Goal: Information Seeking & Learning: Learn about a topic

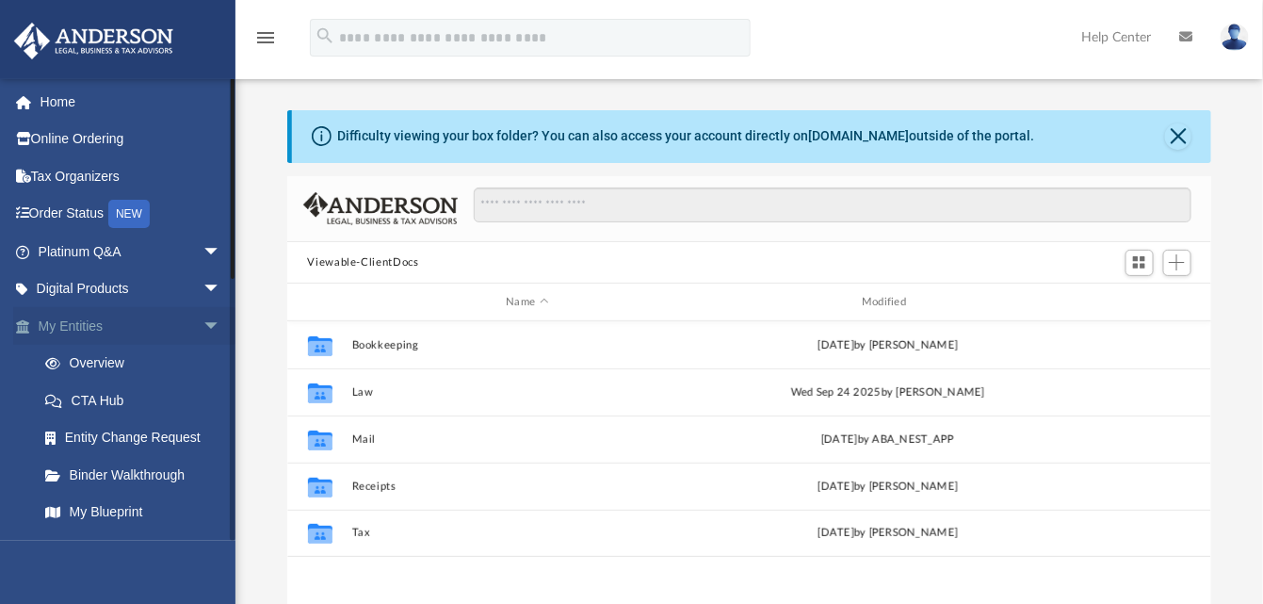
scroll to position [412, 910]
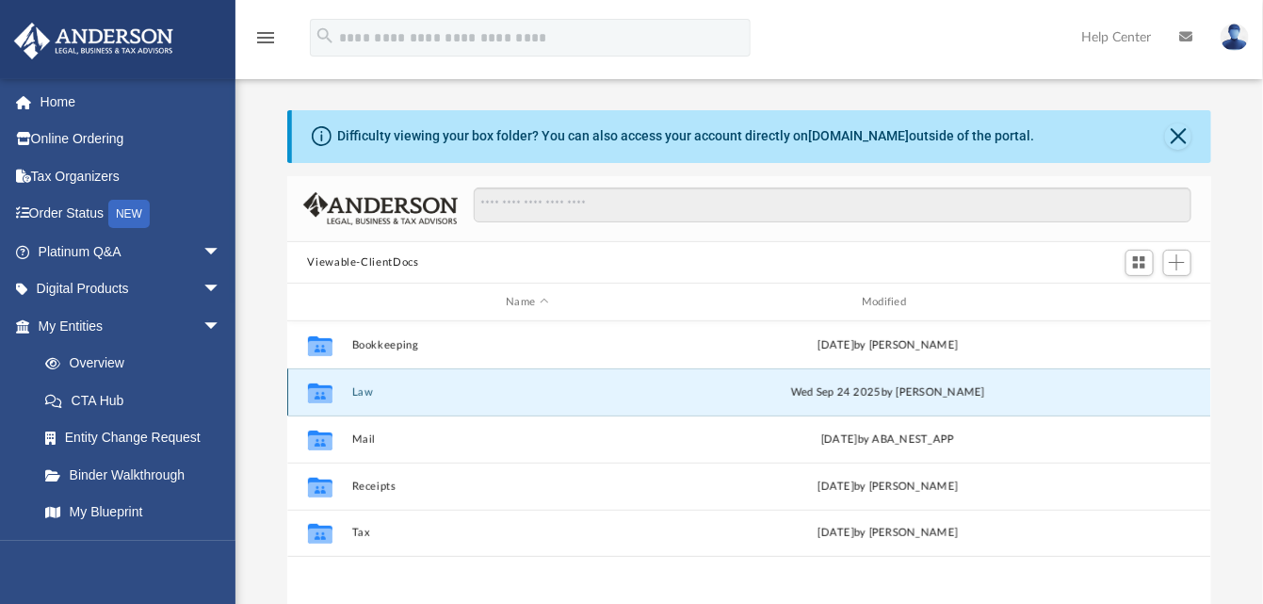
click at [363, 389] on button "Law" at bounding box center [527, 392] width 352 height 12
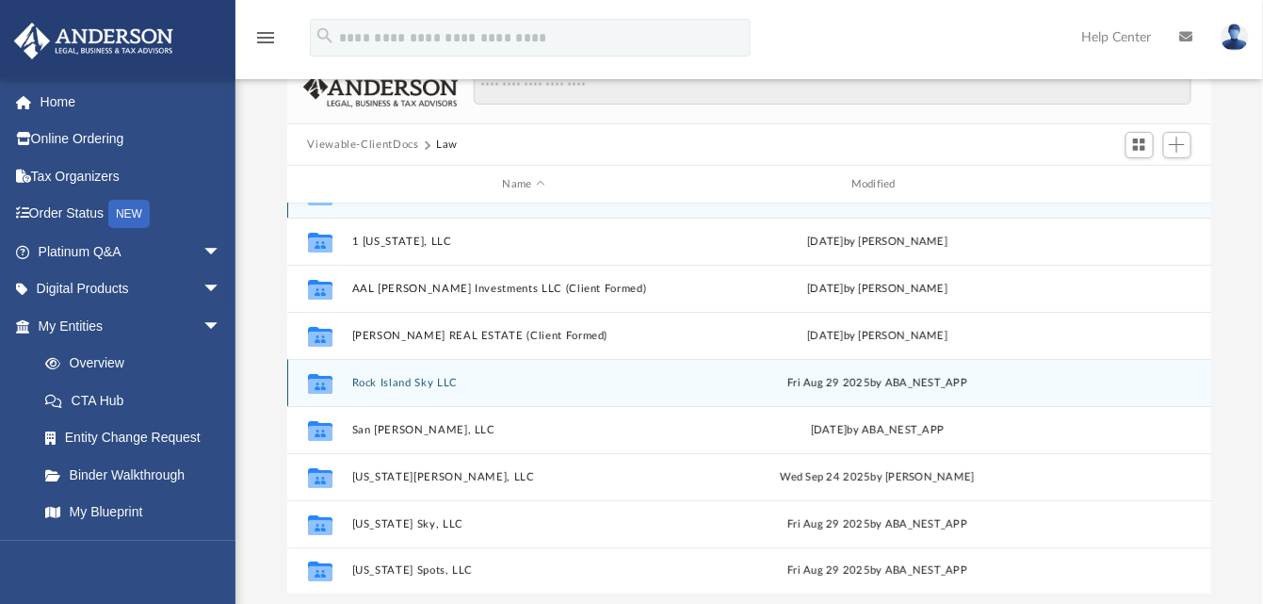
scroll to position [188, 0]
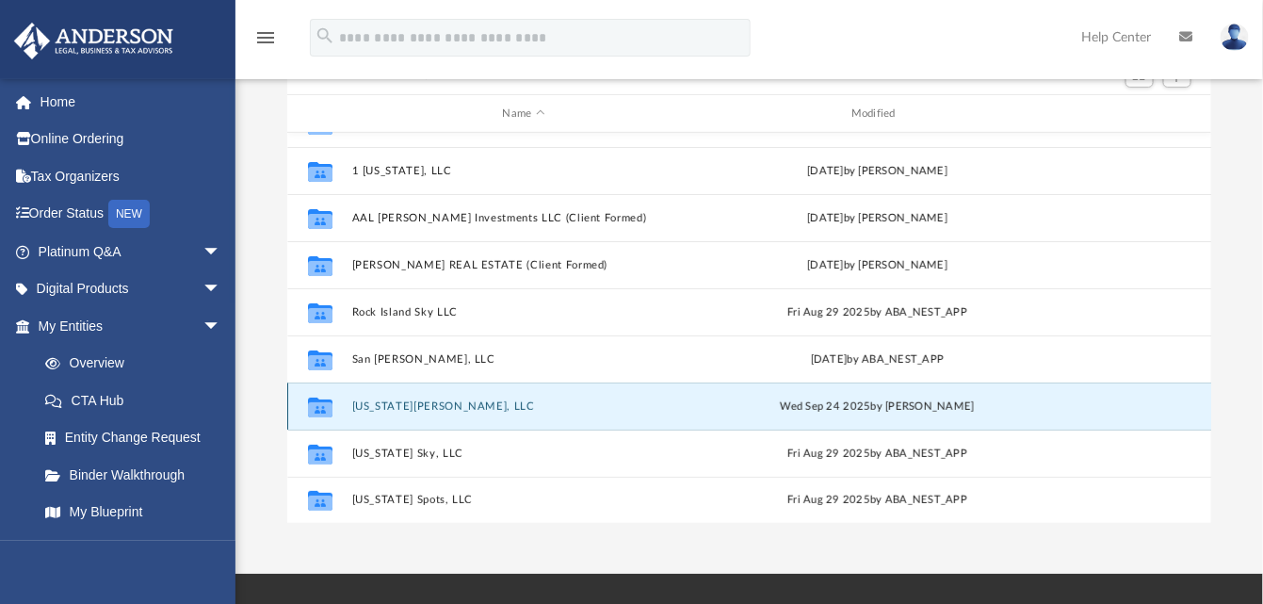
click at [495, 403] on button "Virginia Lilly, LLC" at bounding box center [523, 406] width 345 height 12
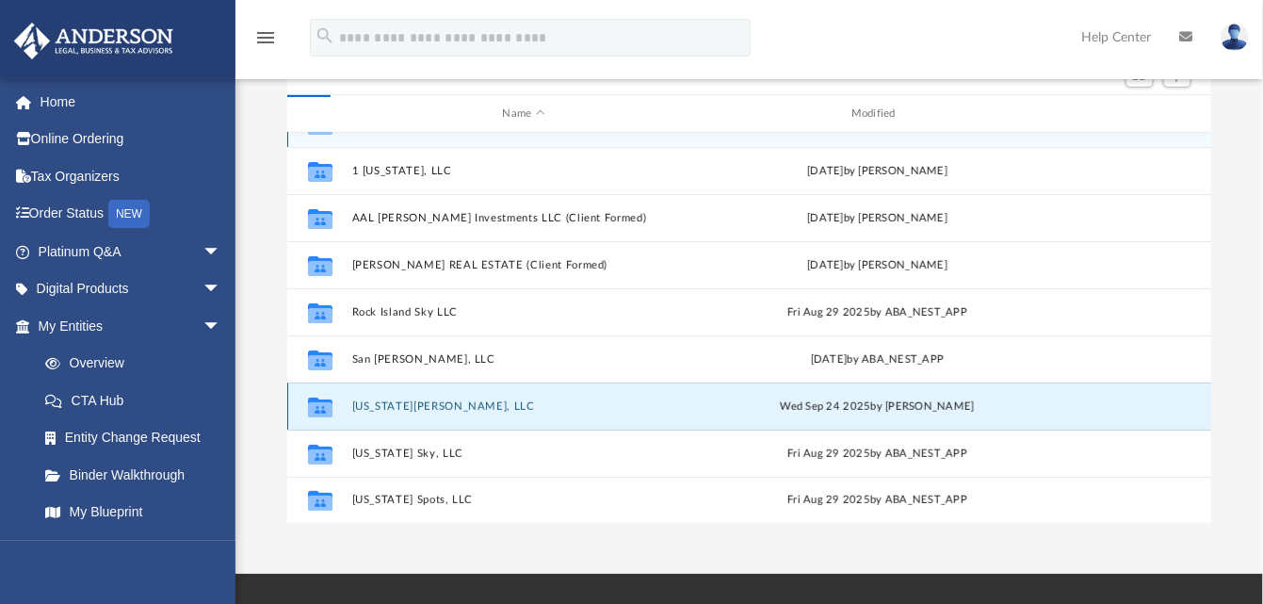
scroll to position [0, 0]
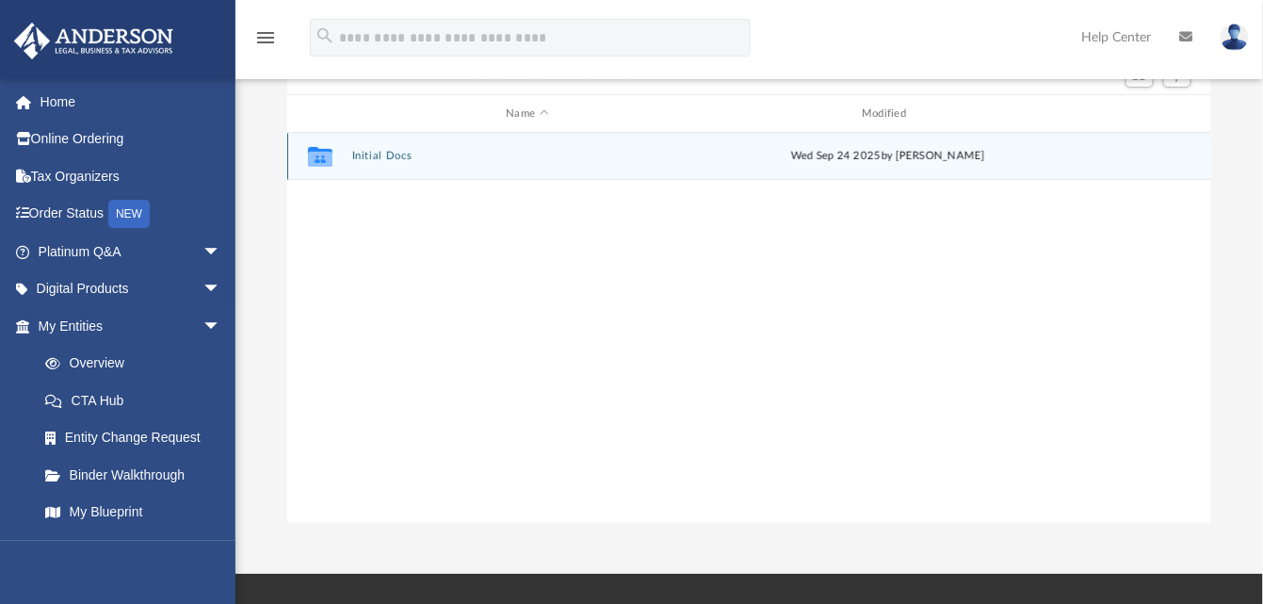
click at [359, 157] on button "Initial Docs" at bounding box center [527, 157] width 352 height 12
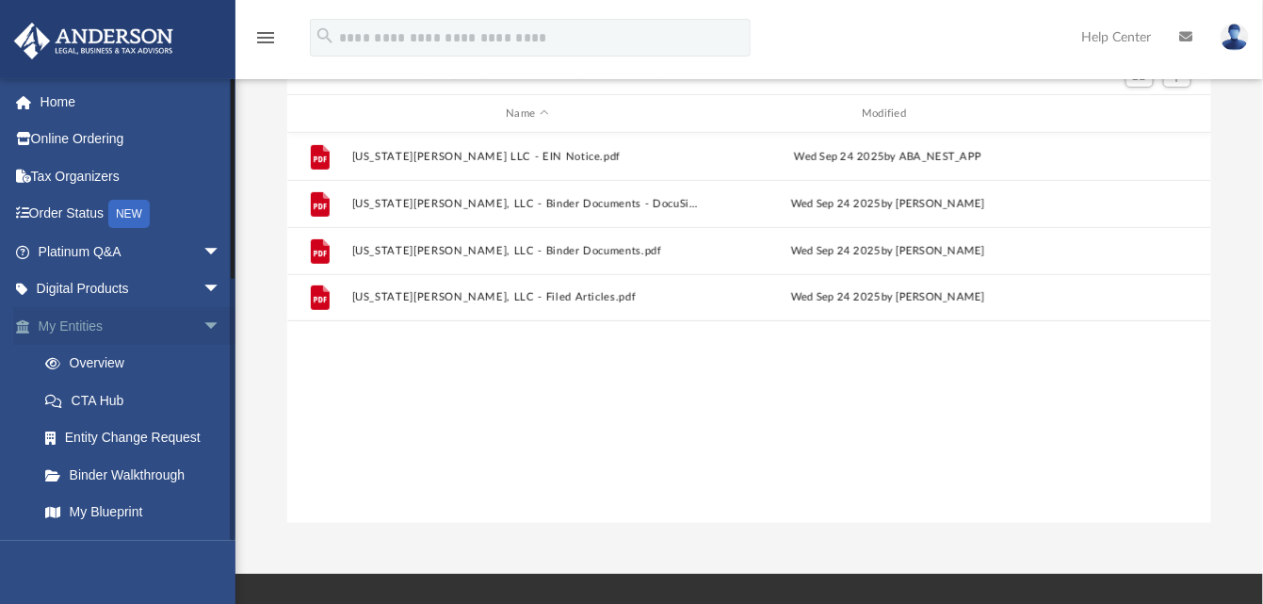
click at [202, 325] on span "arrow_drop_down" at bounding box center [221, 326] width 38 height 39
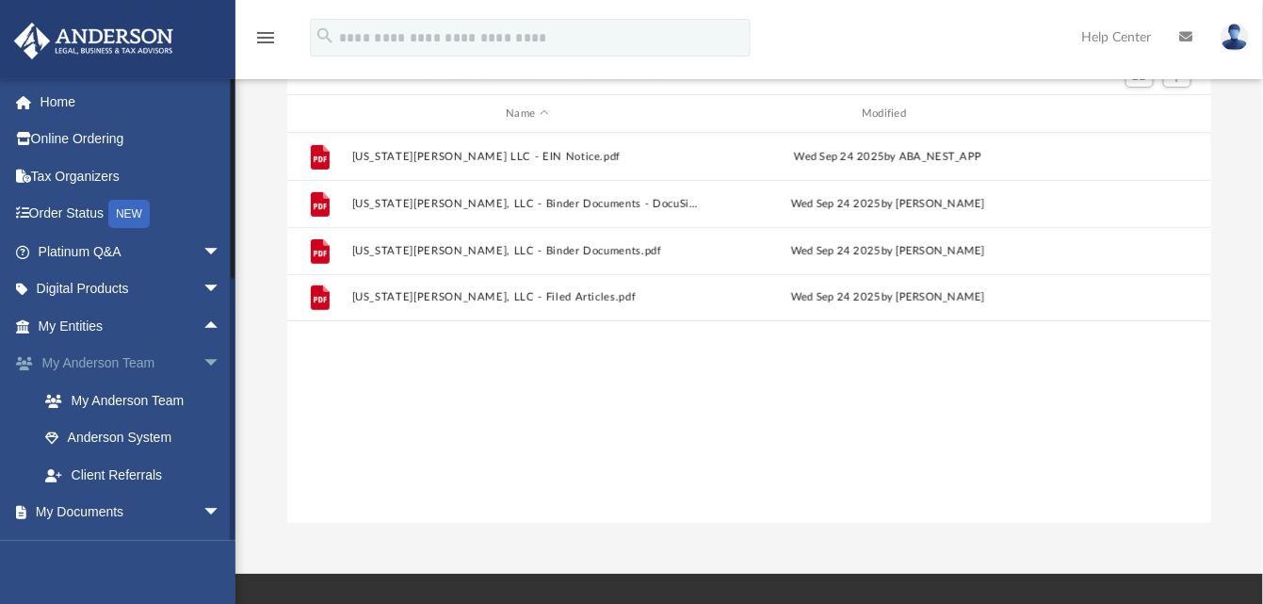
click at [202, 362] on span "arrow_drop_down" at bounding box center [221, 364] width 38 height 39
click at [202, 397] on span "arrow_drop_down" at bounding box center [221, 400] width 38 height 39
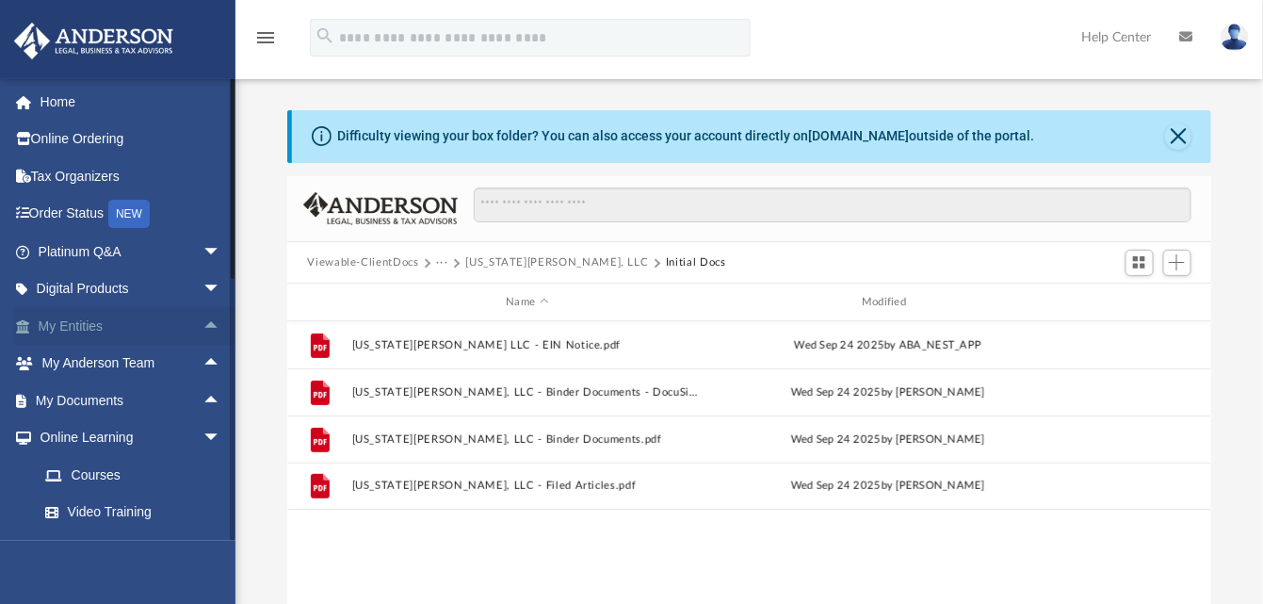
click at [46, 326] on link "My Entities arrow_drop_up" at bounding box center [131, 326] width 236 height 38
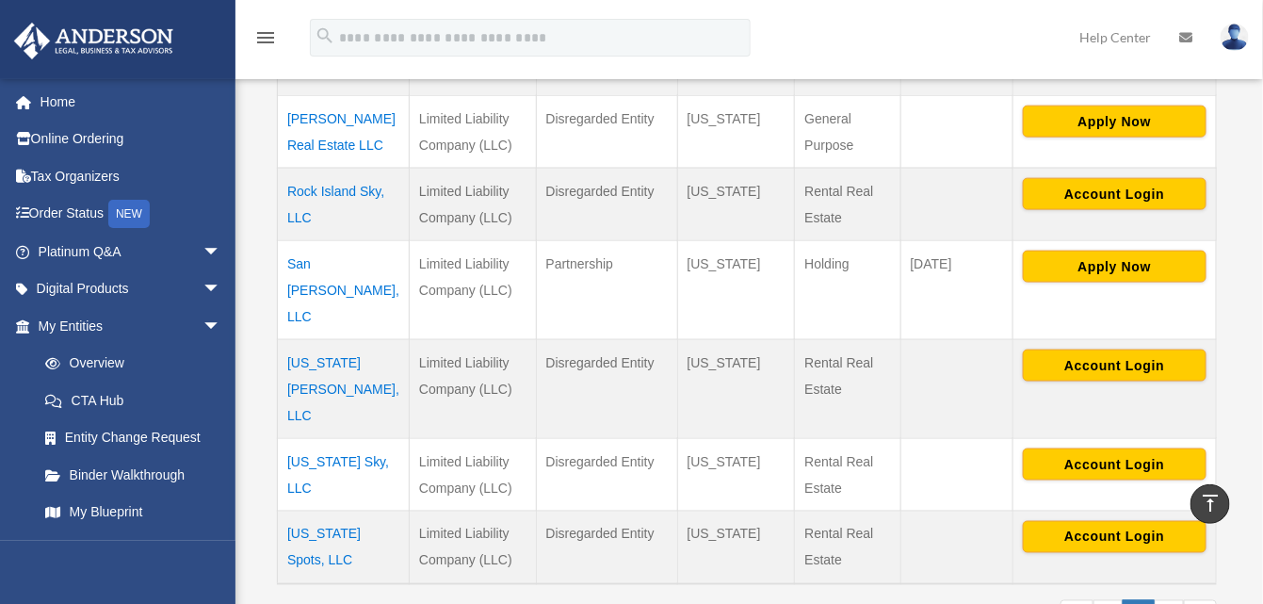
scroll to position [753, 0]
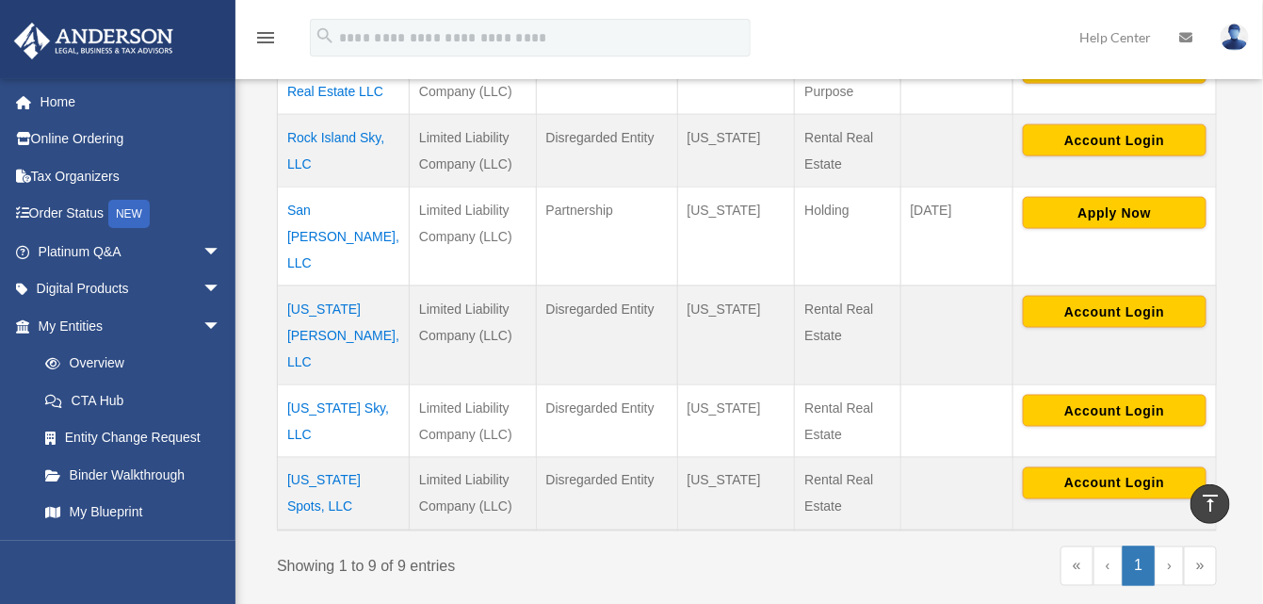
click at [347, 285] on td "[US_STATE][PERSON_NAME], LLC" at bounding box center [344, 334] width 132 height 99
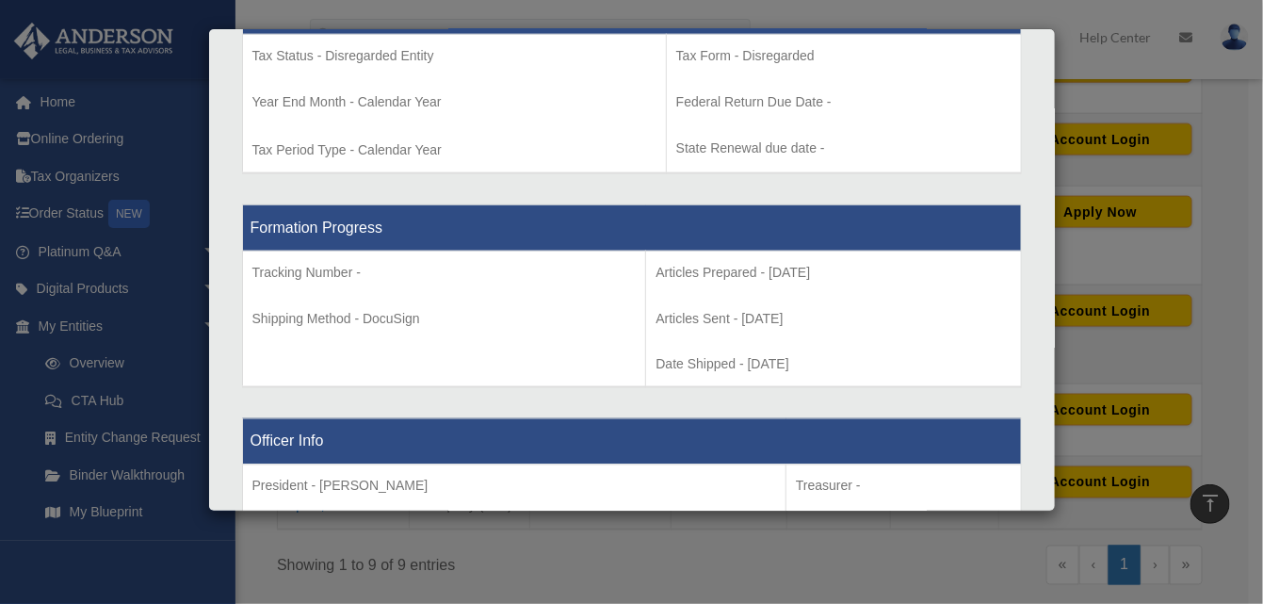
scroll to position [847, 0]
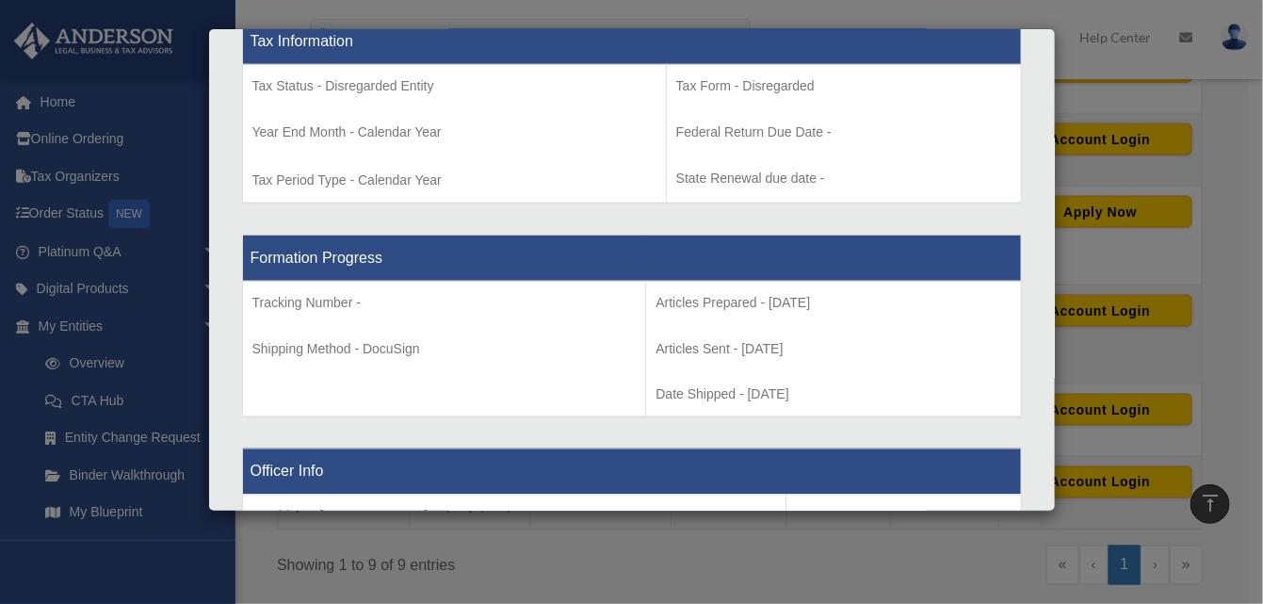
click at [1025, 569] on div "Details × Articles Sent Organizational Date" at bounding box center [631, 302] width 1263 height 604
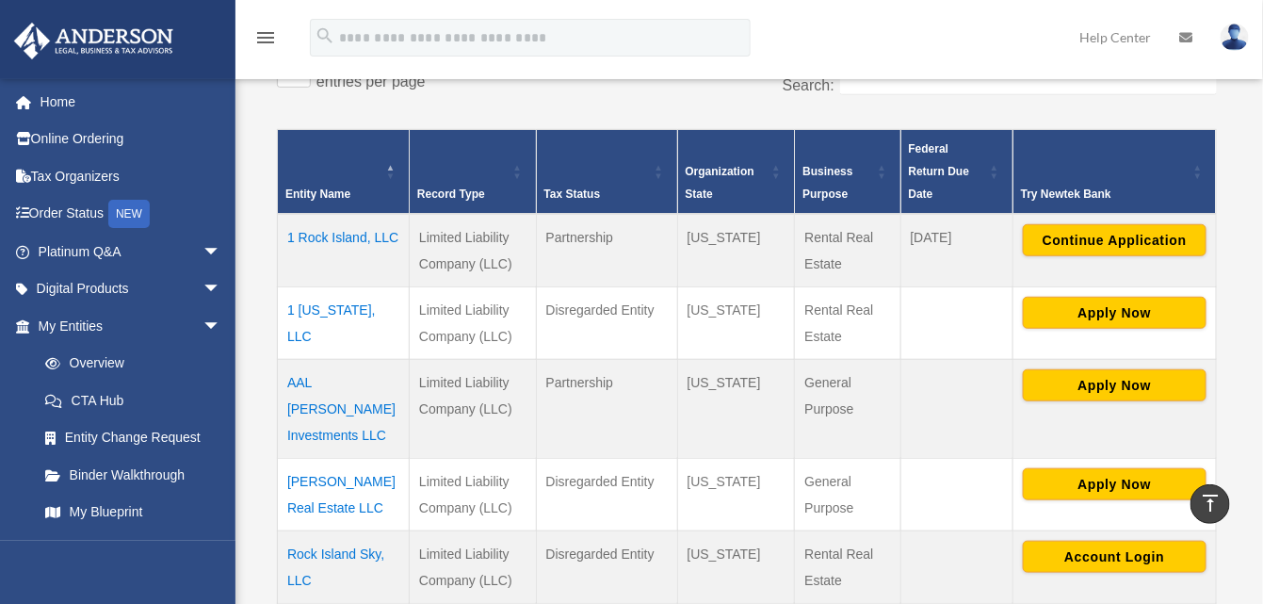
scroll to position [94, 0]
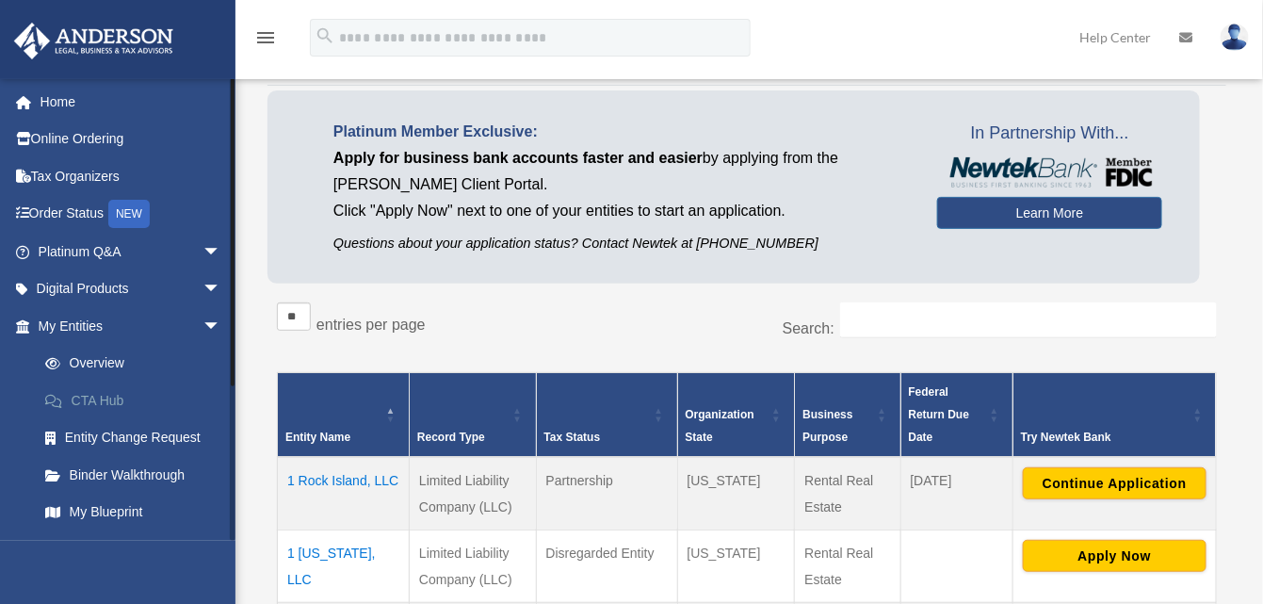
click at [73, 392] on link "CTA Hub" at bounding box center [137, 400] width 223 height 38
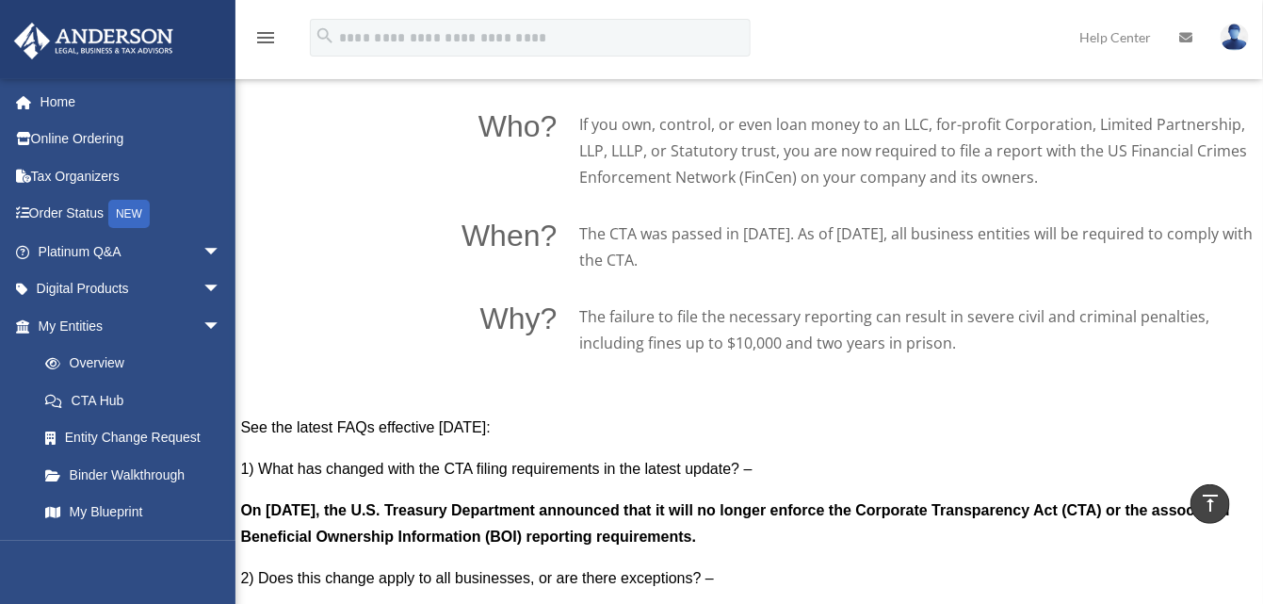
scroll to position [1695, 0]
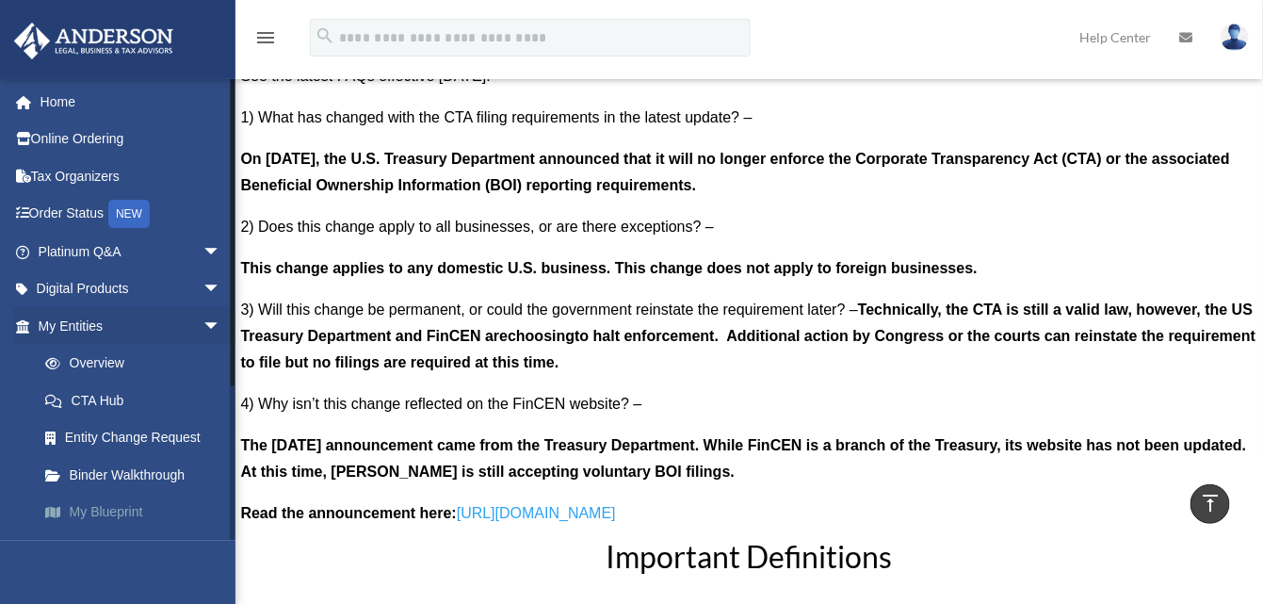
click at [97, 503] on link "My Blueprint" at bounding box center [137, 512] width 223 height 38
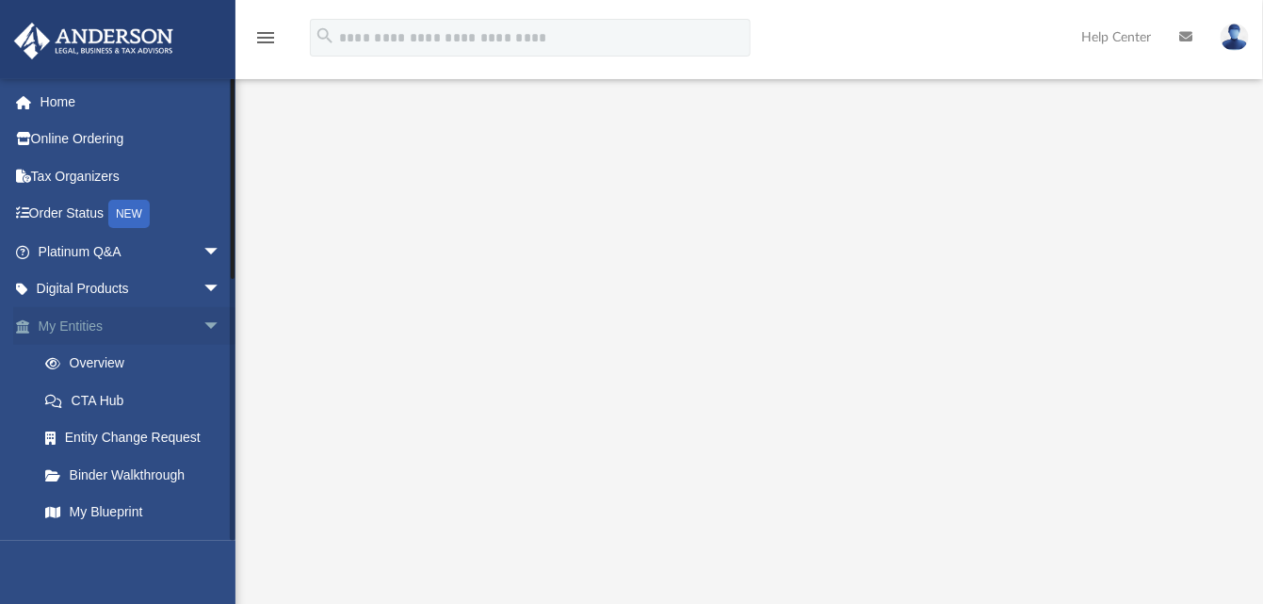
click at [202, 324] on span "arrow_drop_down" at bounding box center [221, 326] width 38 height 39
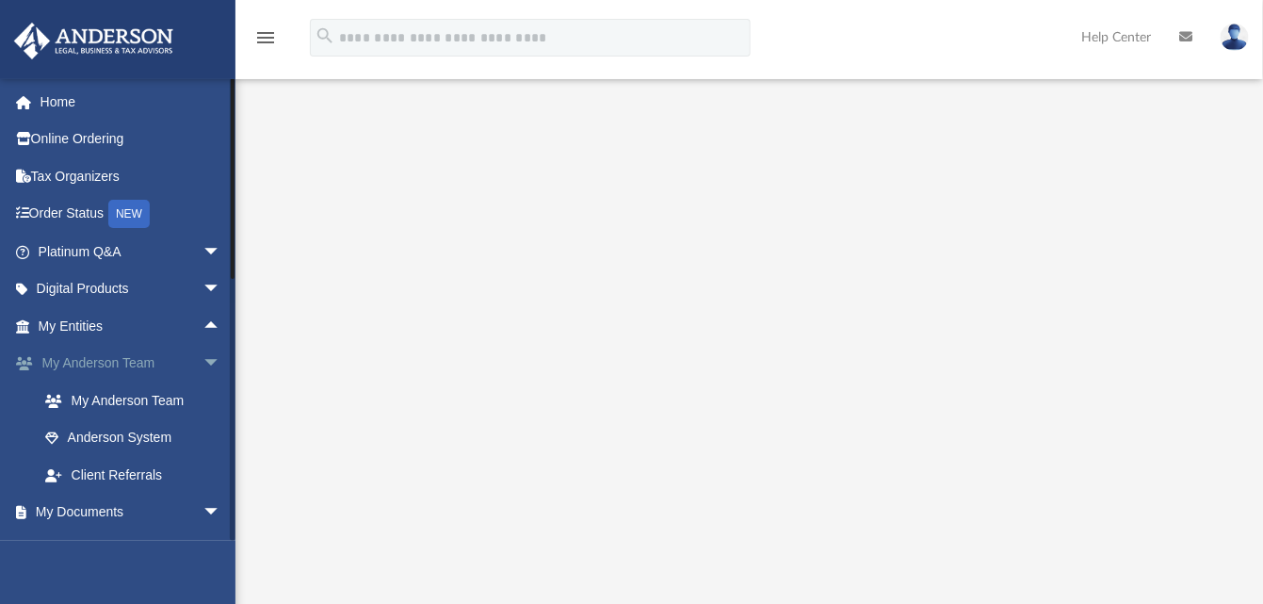
click at [202, 360] on span "arrow_drop_down" at bounding box center [221, 364] width 38 height 39
click at [202, 397] on span "arrow_drop_down" at bounding box center [221, 400] width 38 height 39
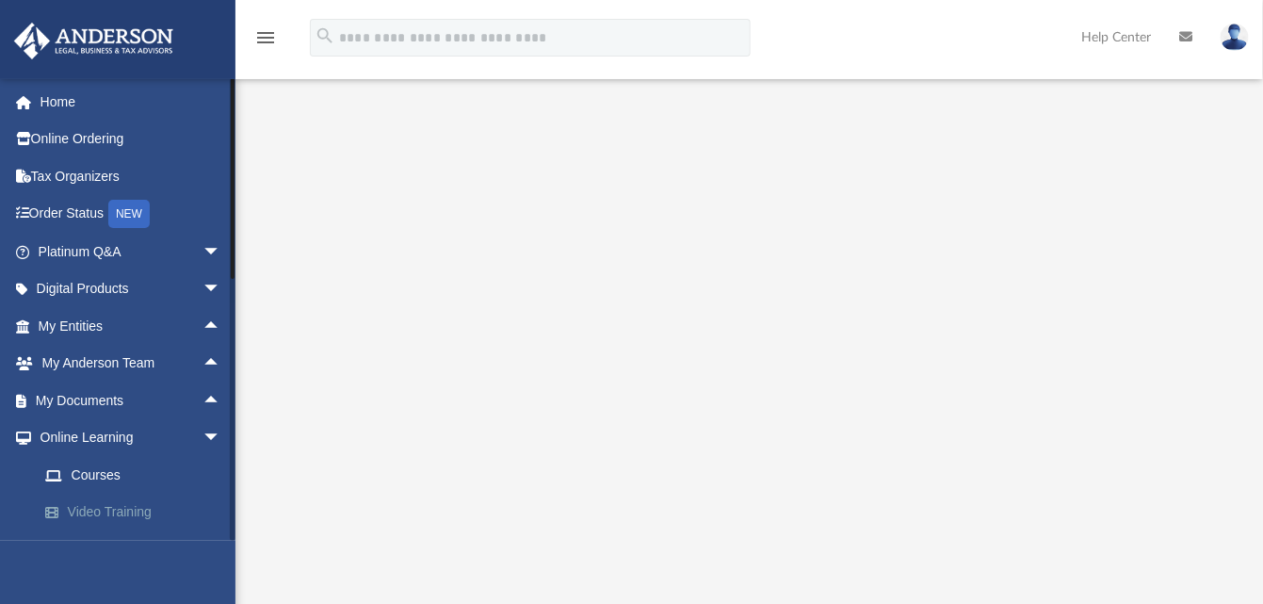
click at [84, 511] on link "Video Training" at bounding box center [137, 512] width 223 height 38
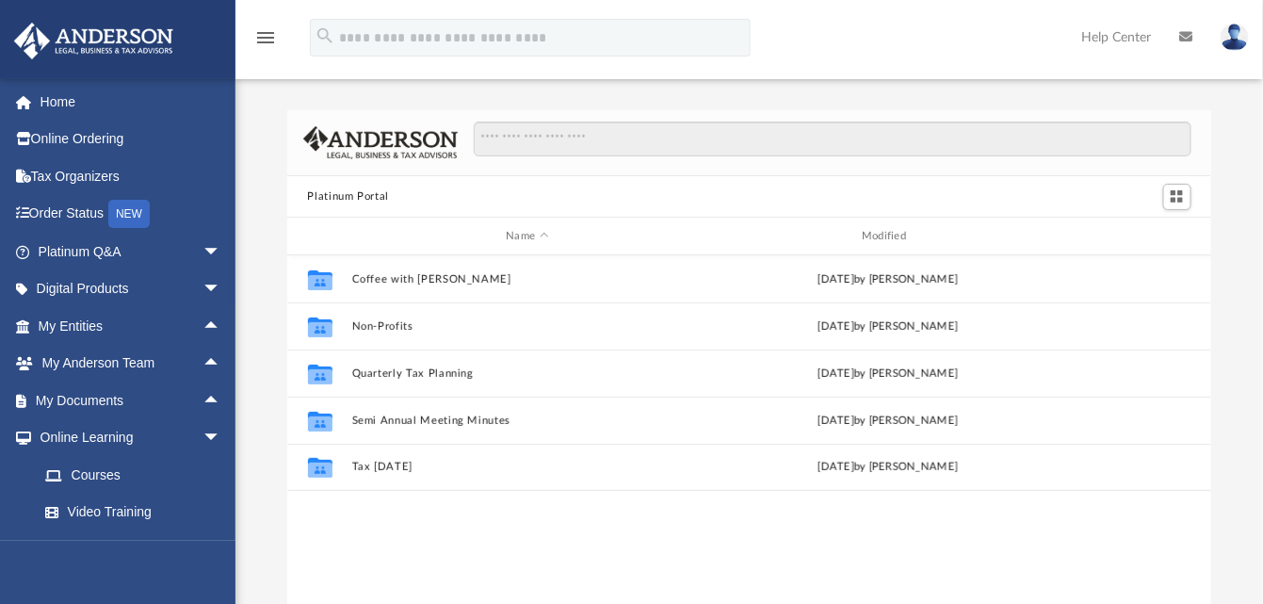
scroll to position [412, 910]
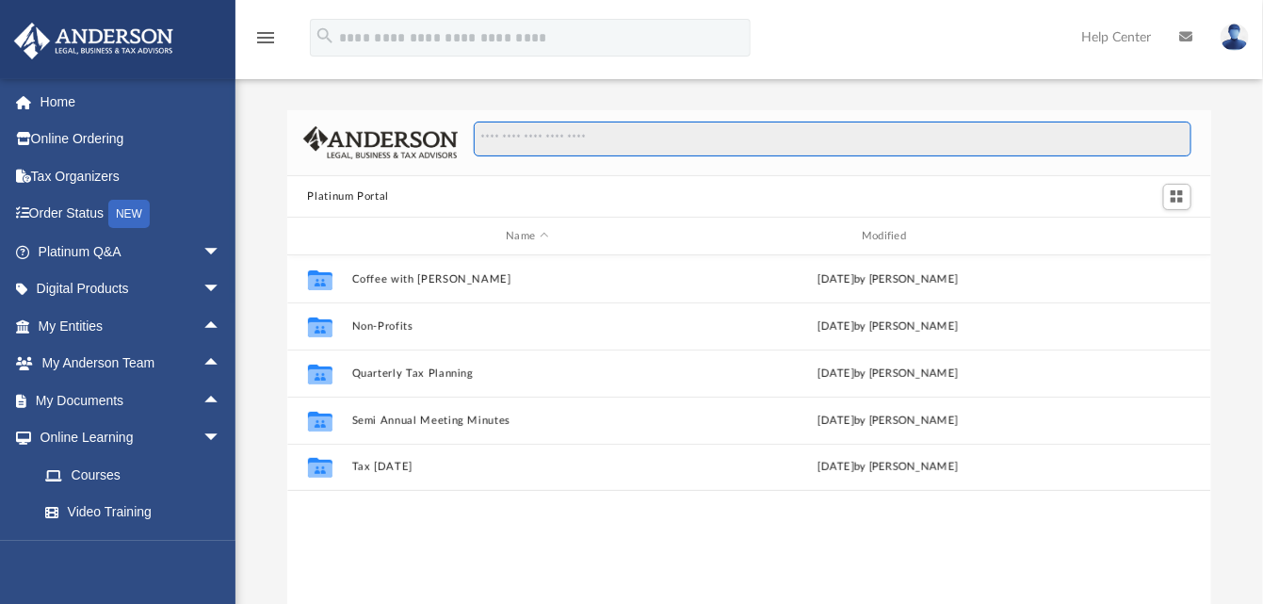
click at [607, 146] on input "Search files and folders" at bounding box center [832, 139] width 717 height 36
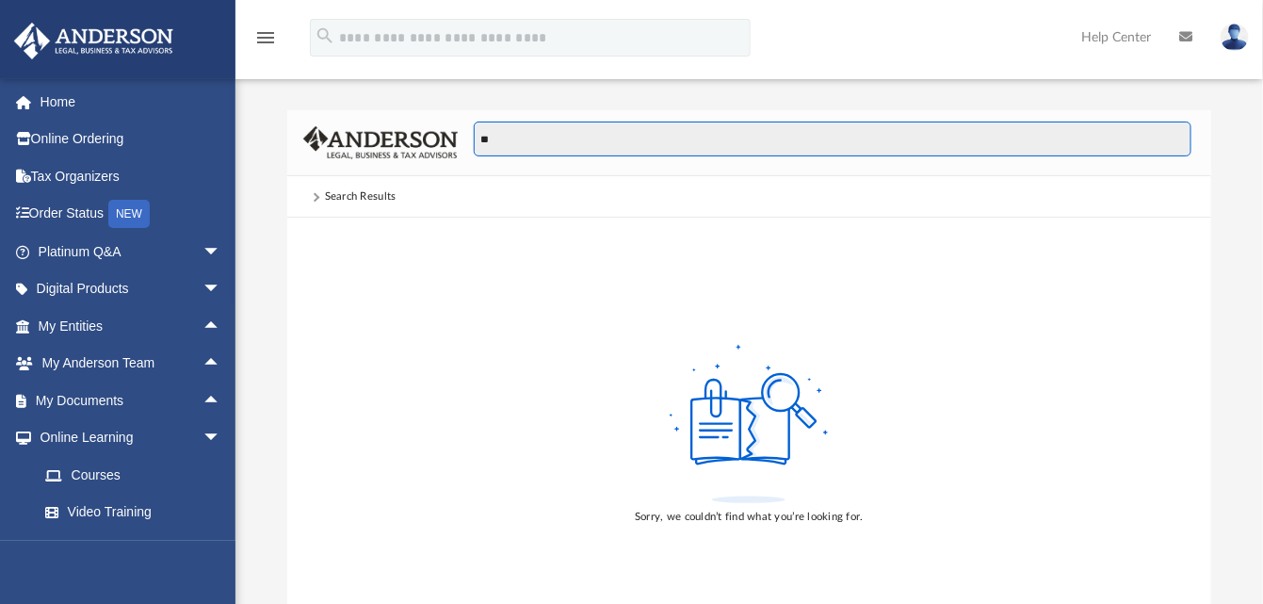
type input "*"
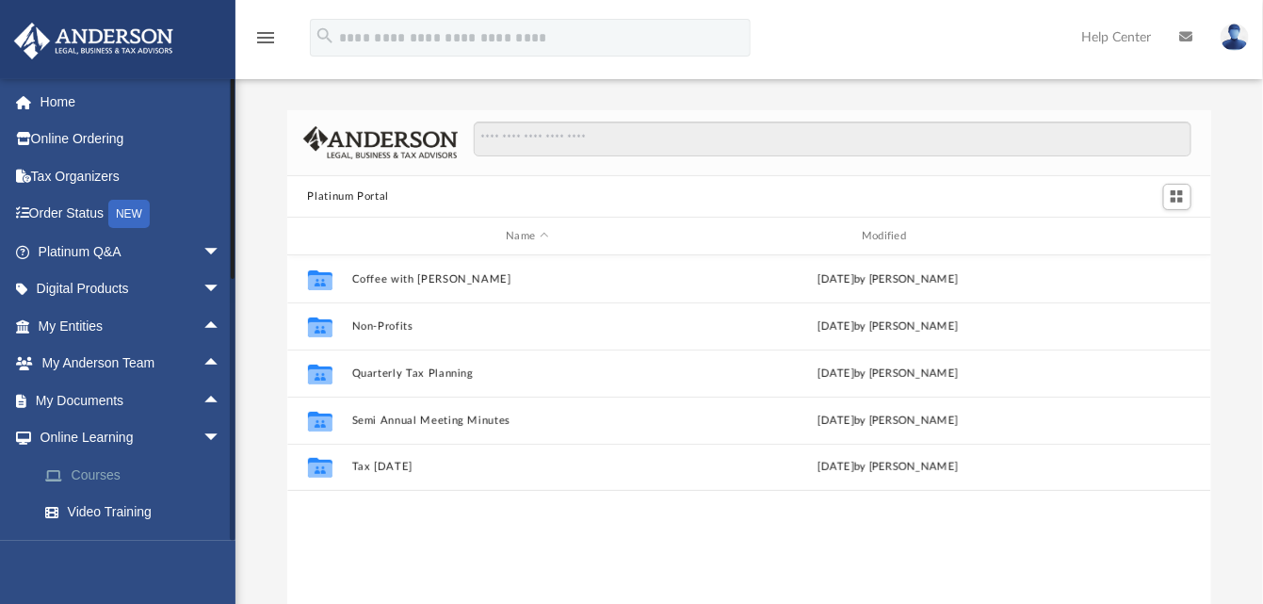
click at [105, 476] on link "Courses" at bounding box center [137, 475] width 223 height 38
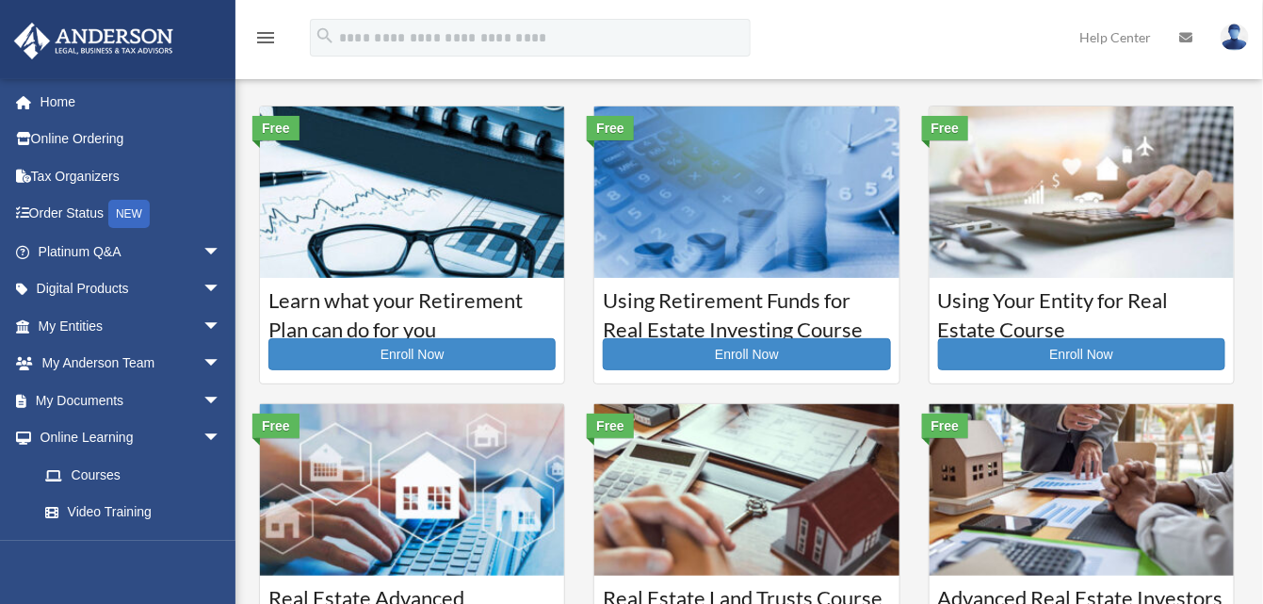
click at [1083, 245] on img at bounding box center [1081, 191] width 304 height 171
click at [1070, 299] on h3 "Using Your Entity for Real Estate Course" at bounding box center [1081, 309] width 287 height 47
click at [1078, 205] on img at bounding box center [1081, 191] width 304 height 171
click at [1036, 149] on img at bounding box center [1081, 191] width 304 height 171
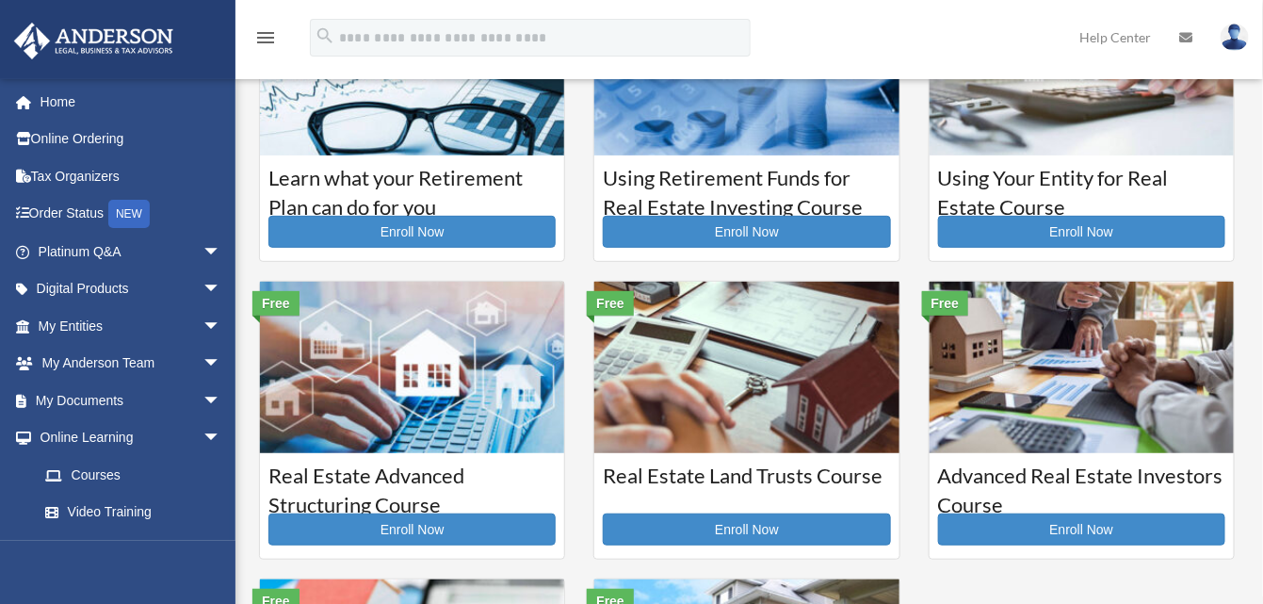
scroll to position [282, 0]
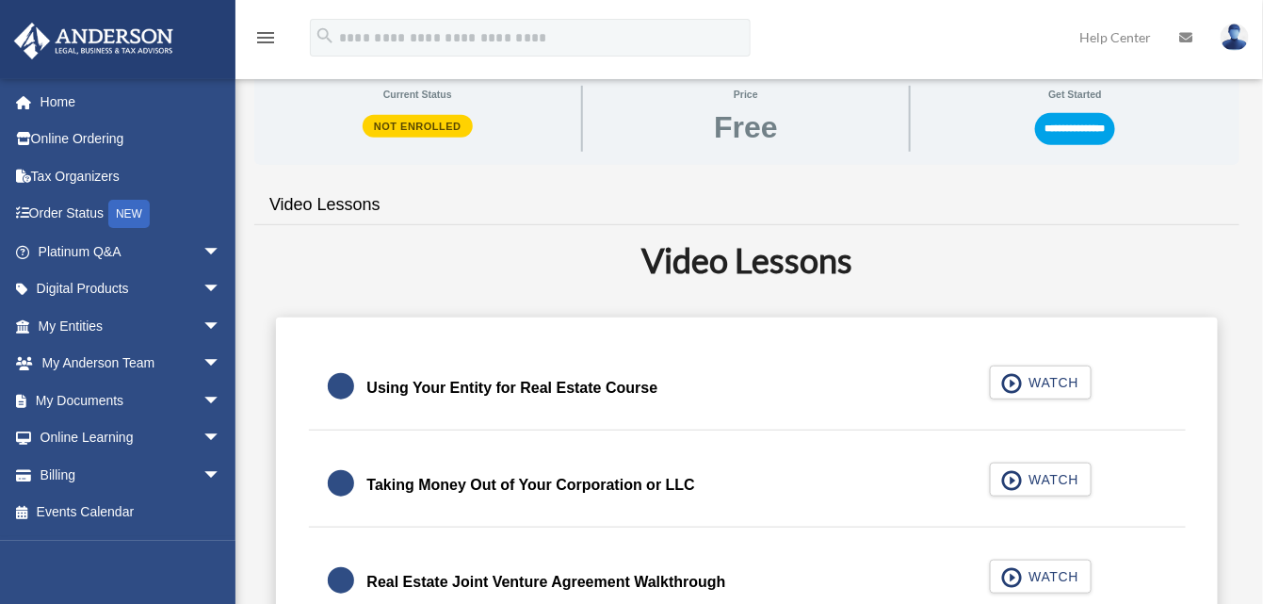
scroll to position [377, 0]
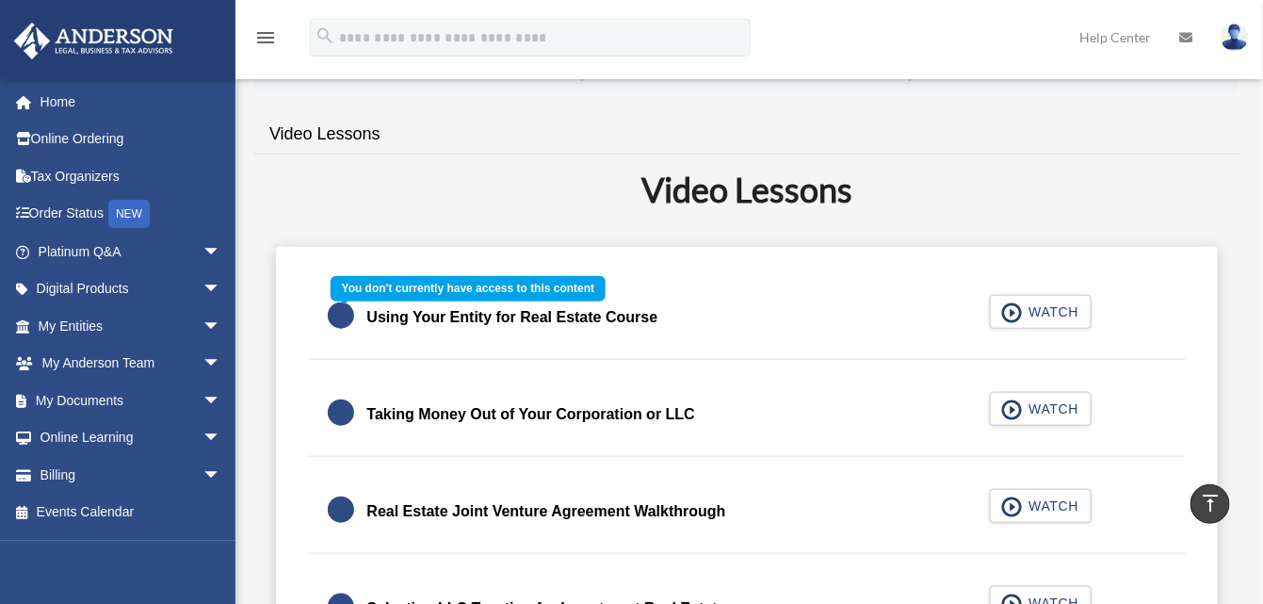
click at [1019, 308] on div "Using Your Entity for Real Estate Course WATCH" at bounding box center [746, 318] width 923 height 84
click at [1009, 311] on div "Using Your Entity for Real Estate Course WATCH" at bounding box center [746, 318] width 923 height 84
click at [344, 312] on div "Using Your Entity for Real Estate Course WATCH" at bounding box center [746, 318] width 923 height 84
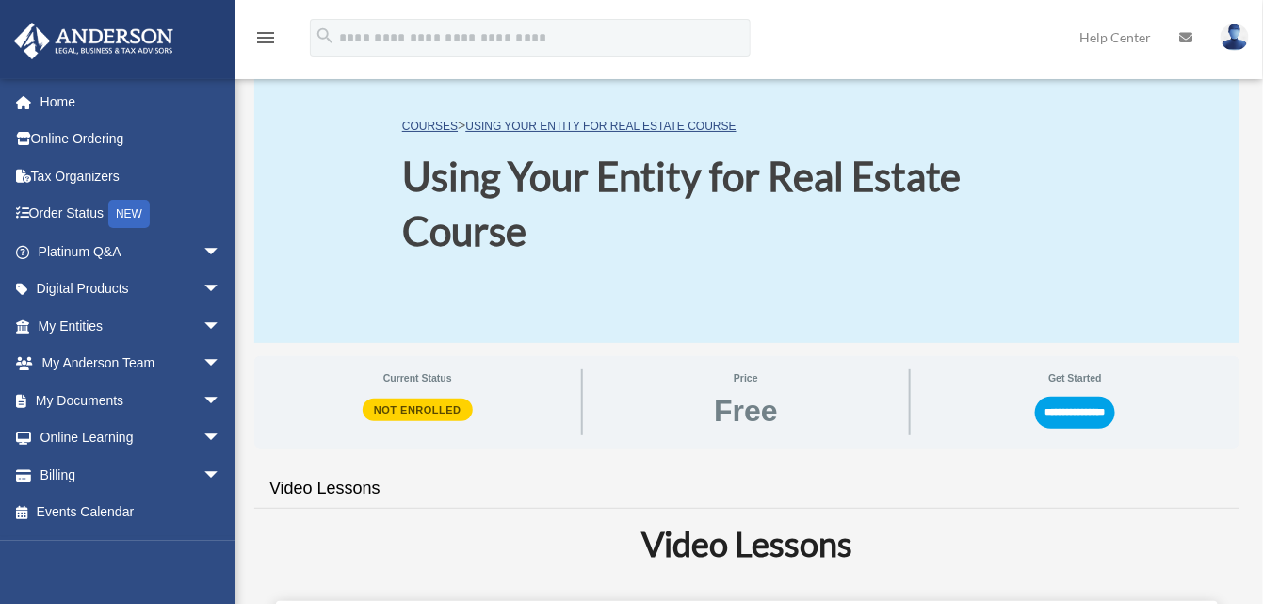
scroll to position [0, 0]
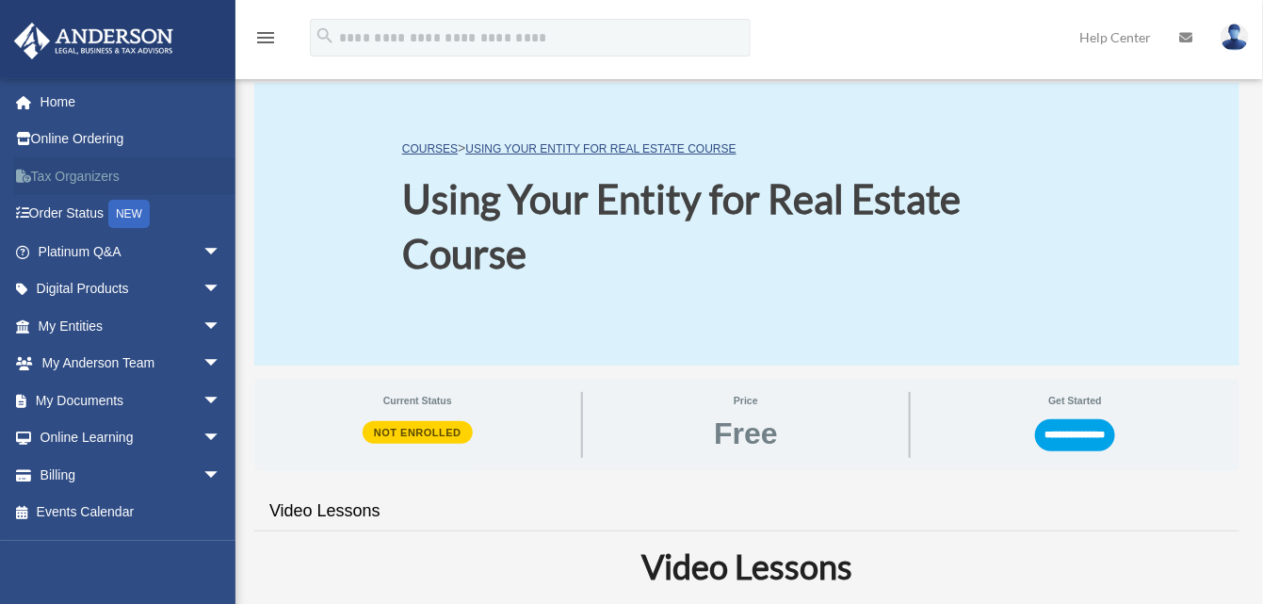
click at [77, 161] on link "Tax Organizers" at bounding box center [131, 176] width 236 height 38
click at [26, 176] on icon at bounding box center [28, 175] width 5 height 13
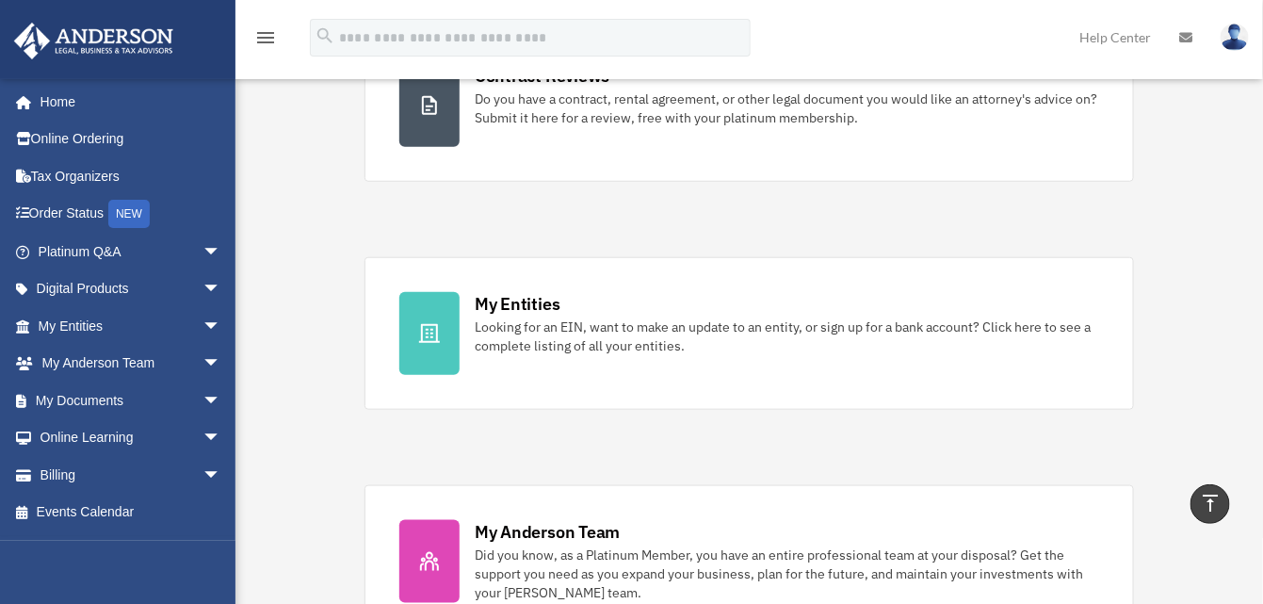
scroll to position [471, 0]
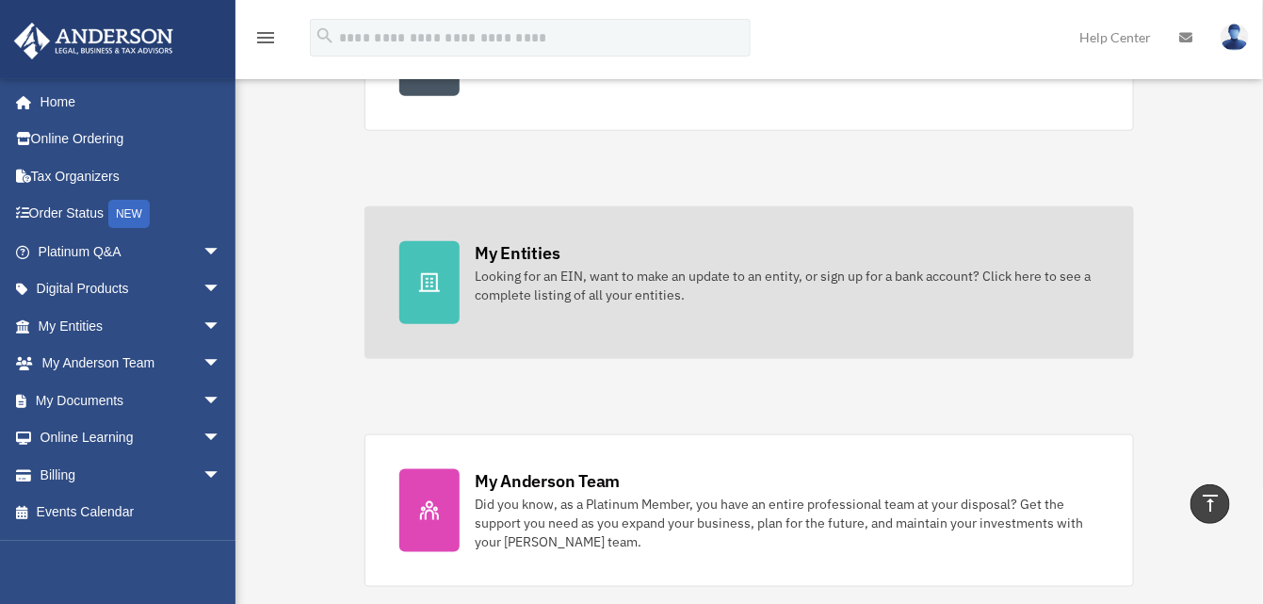
click at [500, 272] on div "Looking for an EIN, want to make an update to an entity, or sign up for a bank …" at bounding box center [787, 285] width 624 height 38
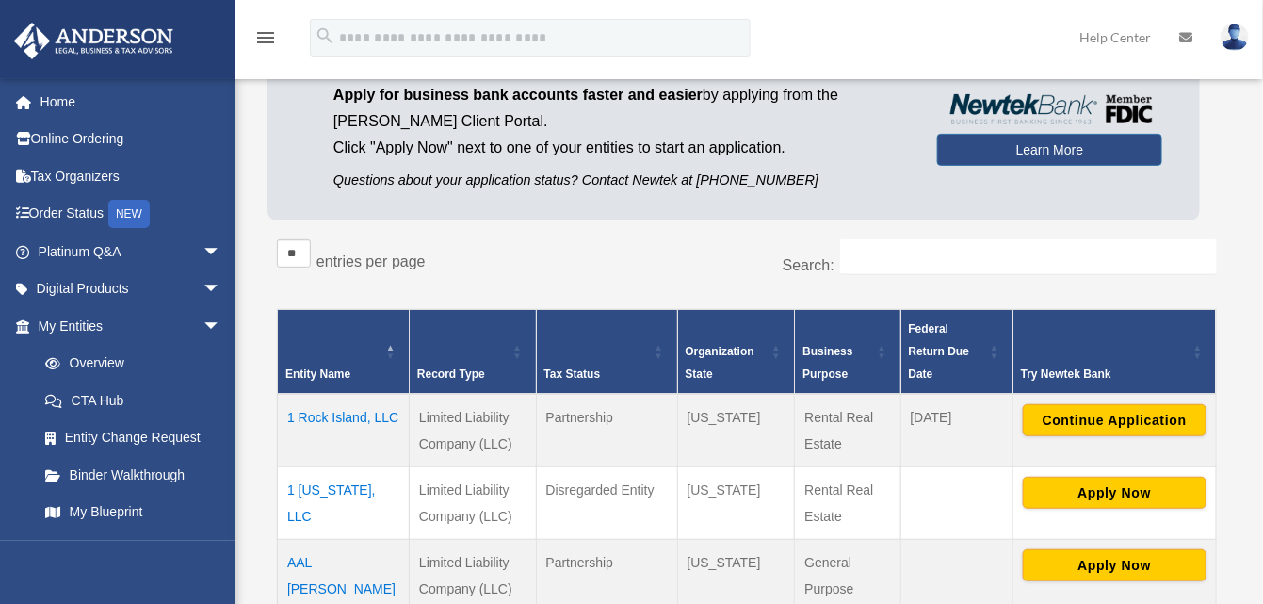
scroll to position [282, 0]
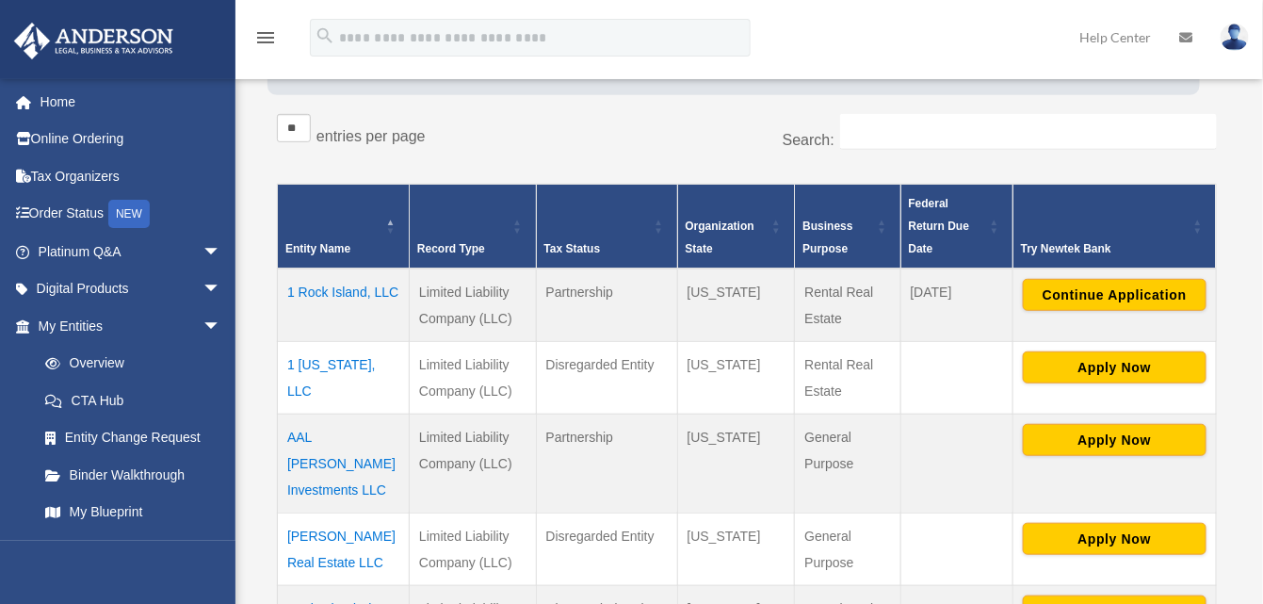
click at [358, 290] on td "1 Rock Island, LLC" at bounding box center [344, 304] width 132 height 73
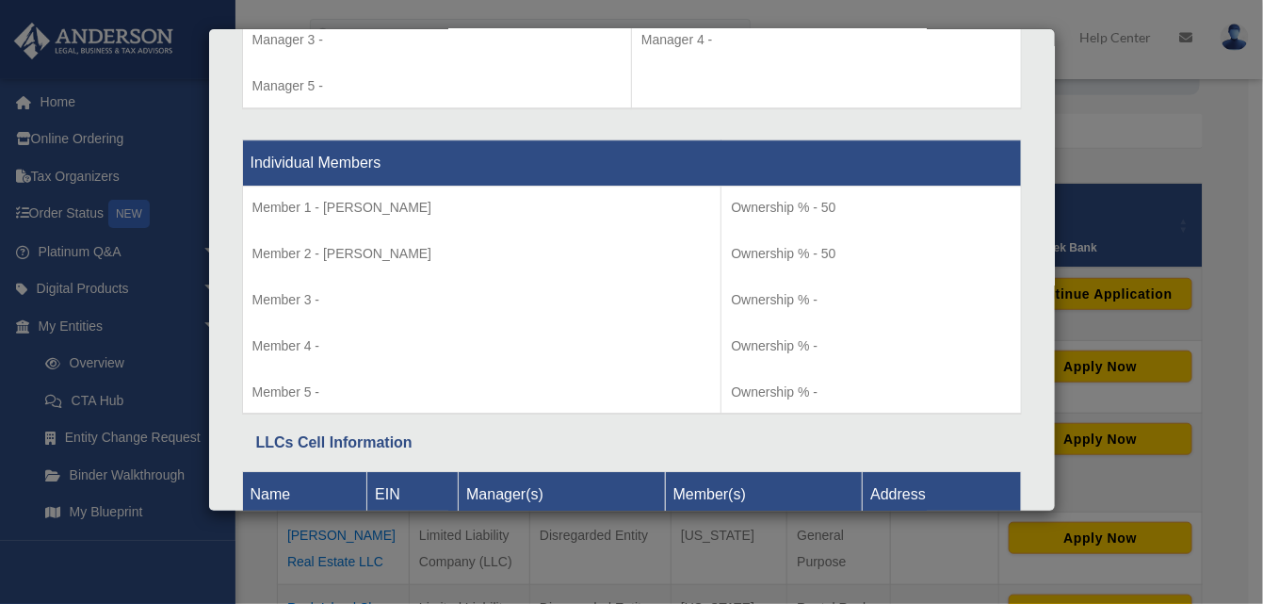
scroll to position [2015, 0]
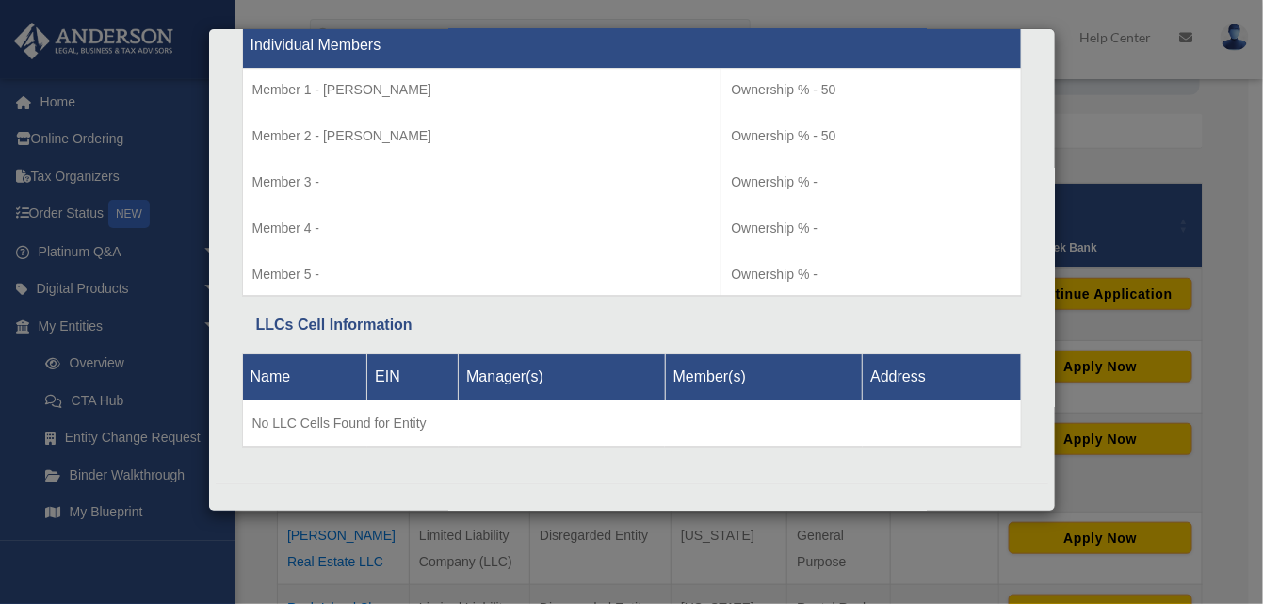
click at [1218, 161] on div "Details × Articles Sent Organizational Date" at bounding box center [631, 302] width 1263 height 604
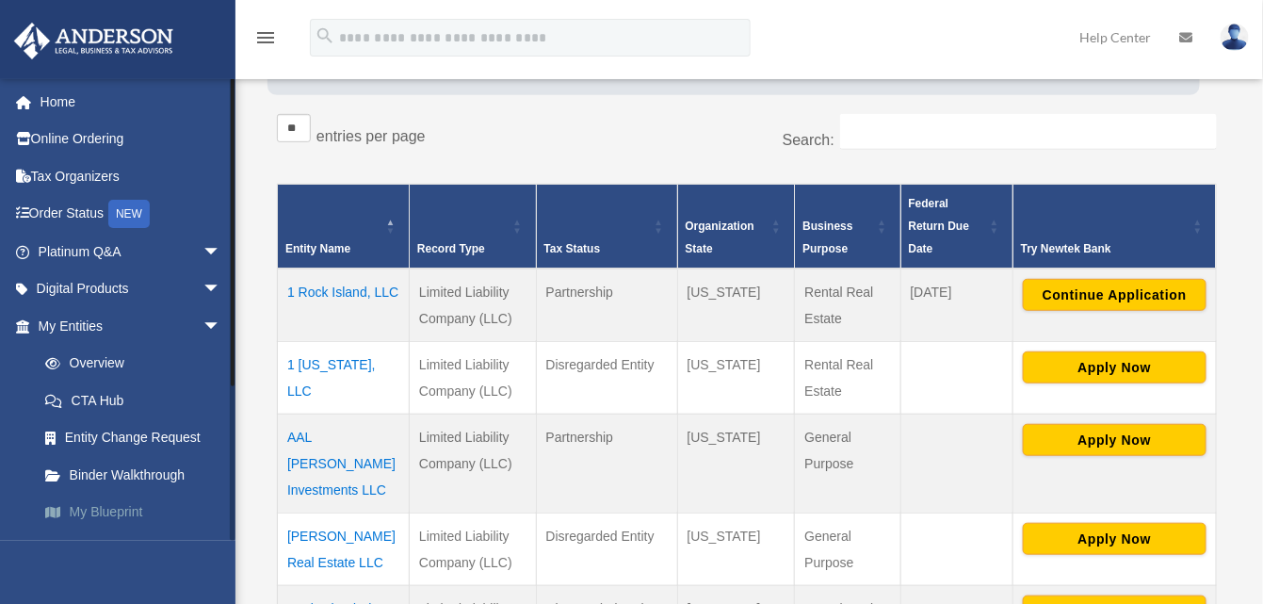
click at [117, 508] on link "My Blueprint" at bounding box center [137, 512] width 223 height 38
